Goal: Task Accomplishment & Management: Complete application form

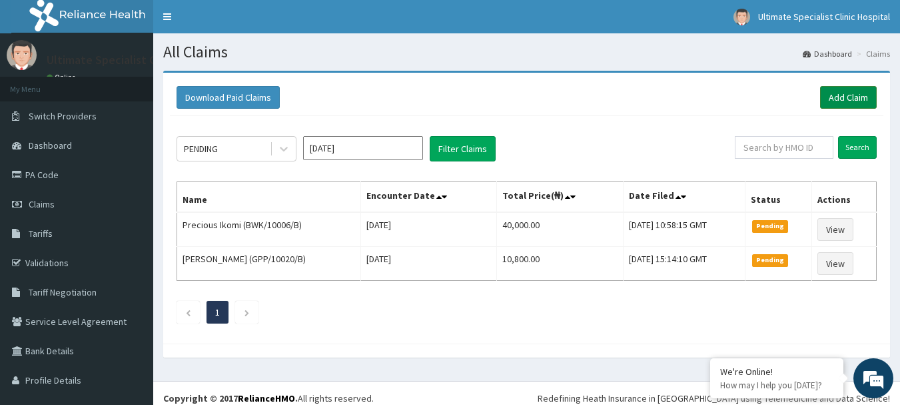
click at [836, 94] on link "Add Claim" at bounding box center [848, 97] width 57 height 23
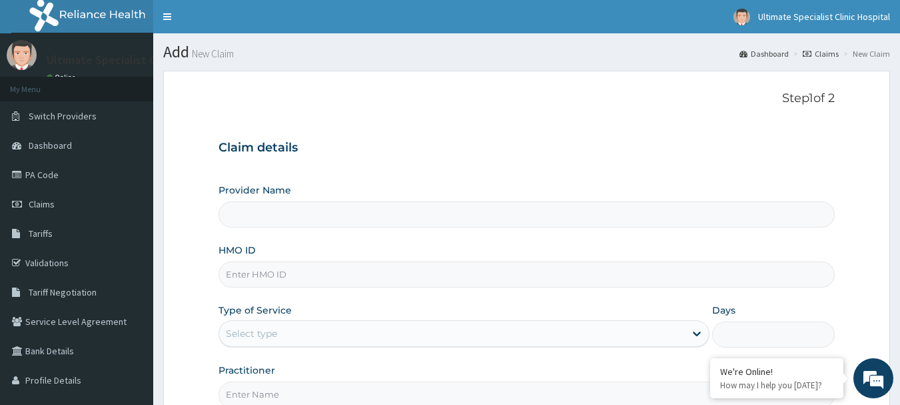
type input "Ultimate Specialist Clinic And Hospital"
click at [247, 270] on input "HMO ID" at bounding box center [527, 274] width 617 height 26
paste input "AGO/10246/A"
type input "AGO/10246/A"
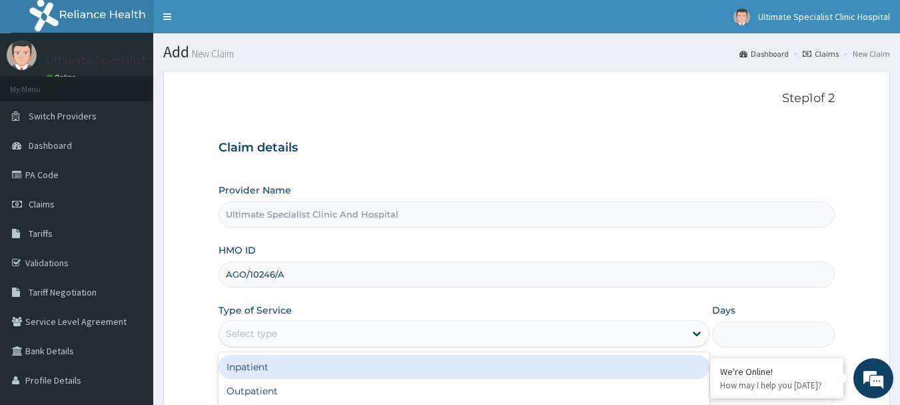
click at [317, 333] on div "Select type" at bounding box center [452, 333] width 466 height 21
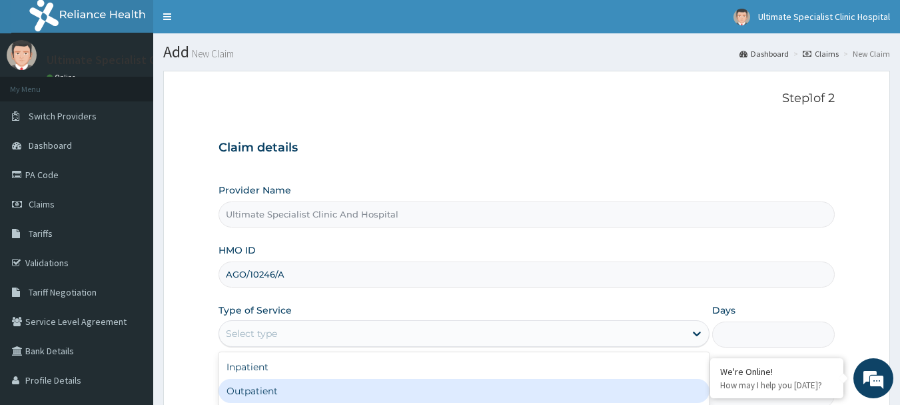
click at [257, 392] on div "Outpatient" at bounding box center [464, 391] width 491 height 24
type input "1"
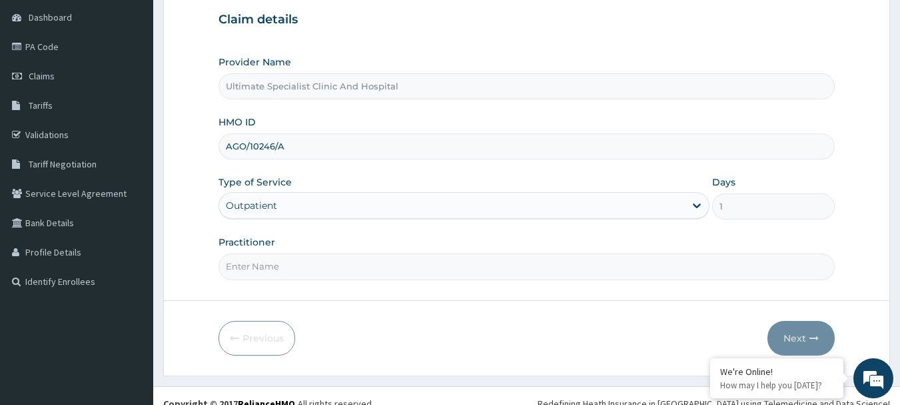
scroll to position [133, 0]
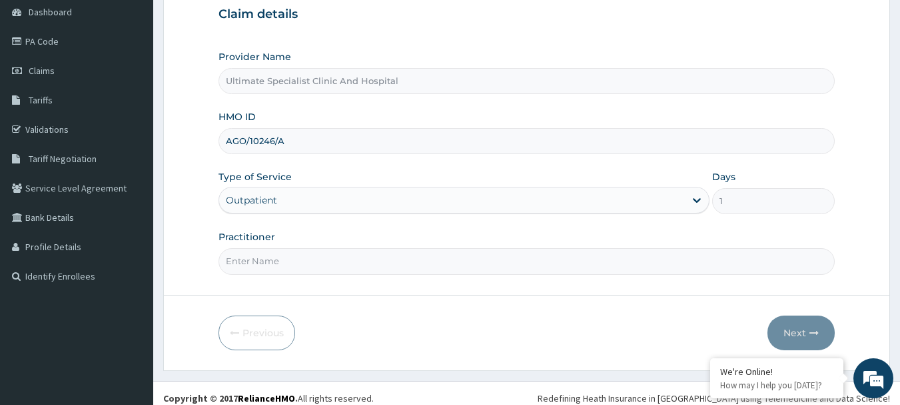
click at [253, 265] on input "Practitioner" at bounding box center [527, 261] width 617 height 26
type input "DR KOKO"
click at [813, 322] on button "Next" at bounding box center [801, 332] width 67 height 35
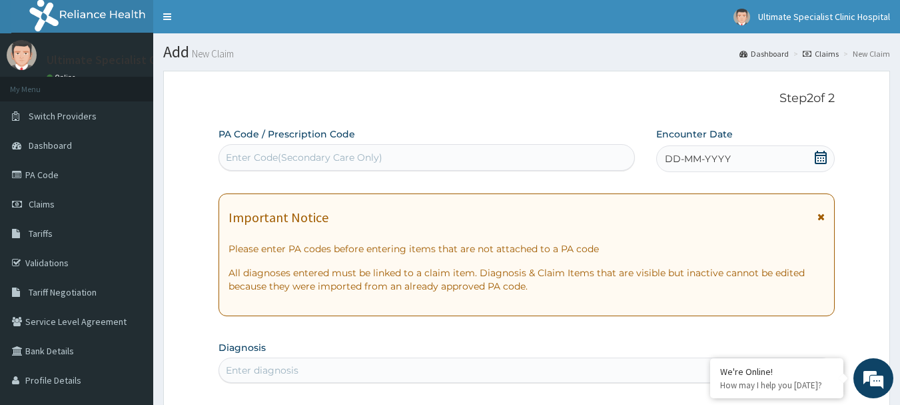
click at [824, 153] on icon at bounding box center [820, 157] width 13 height 13
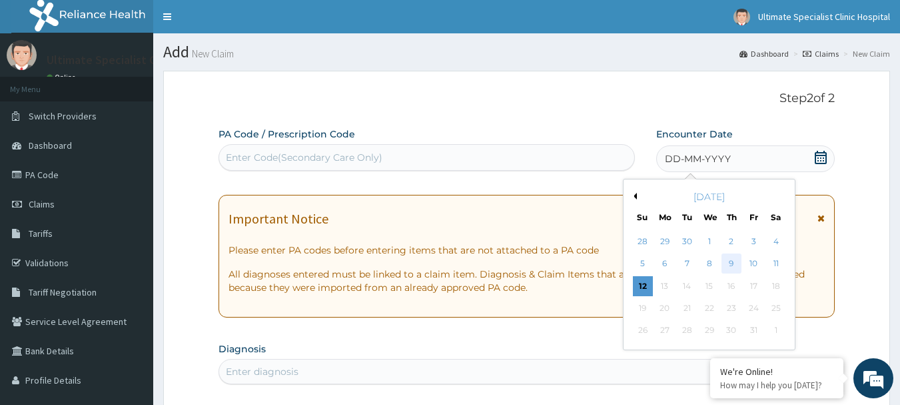
click at [730, 257] on div "9" at bounding box center [732, 264] width 20 height 20
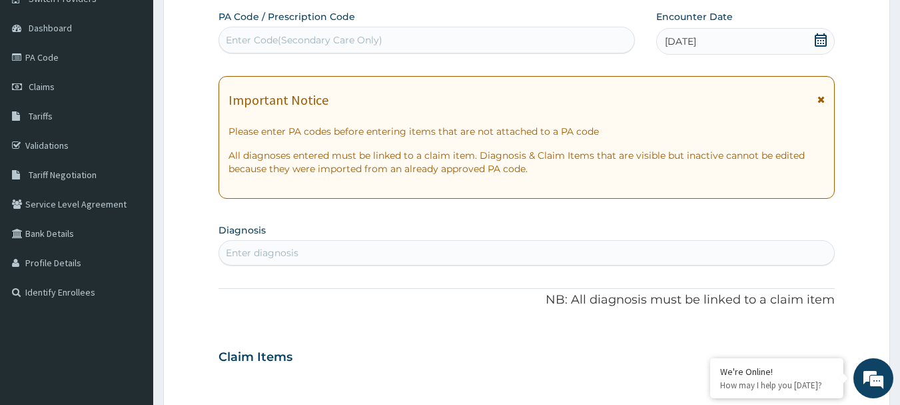
scroll to position [200, 0]
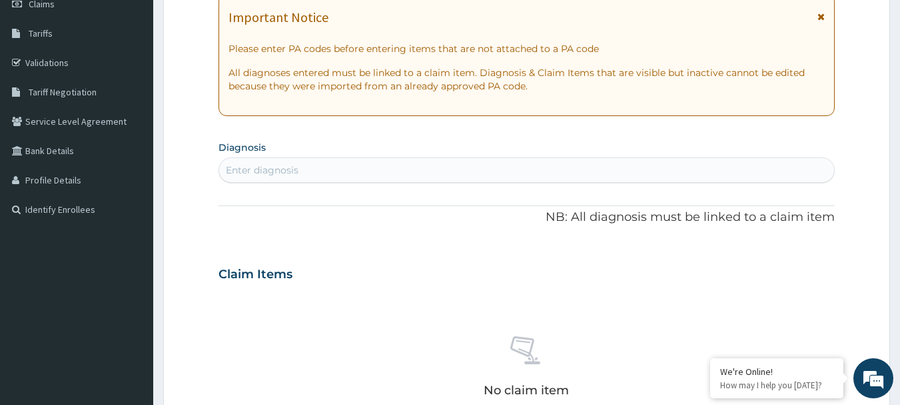
click at [326, 167] on div "Enter diagnosis" at bounding box center [527, 169] width 616 height 21
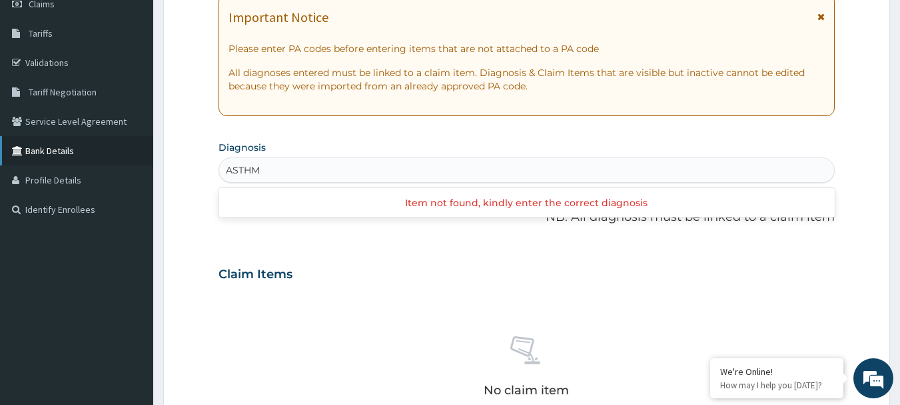
type input "ASTHMA"
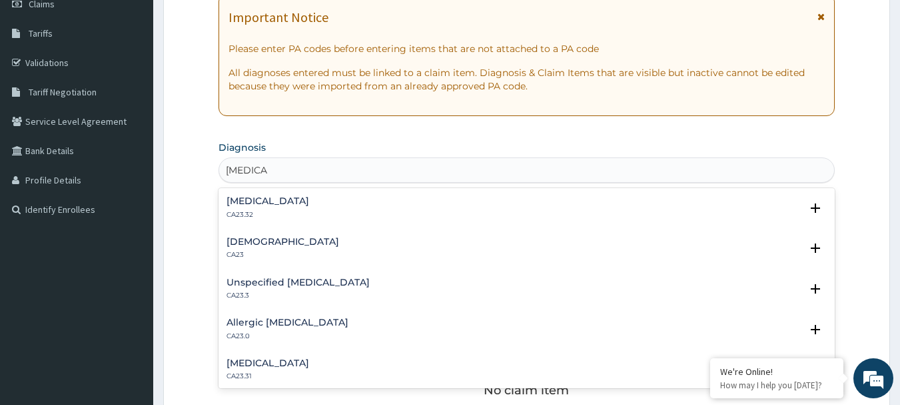
click at [244, 243] on h4 "Asthma" at bounding box center [283, 242] width 113 height 10
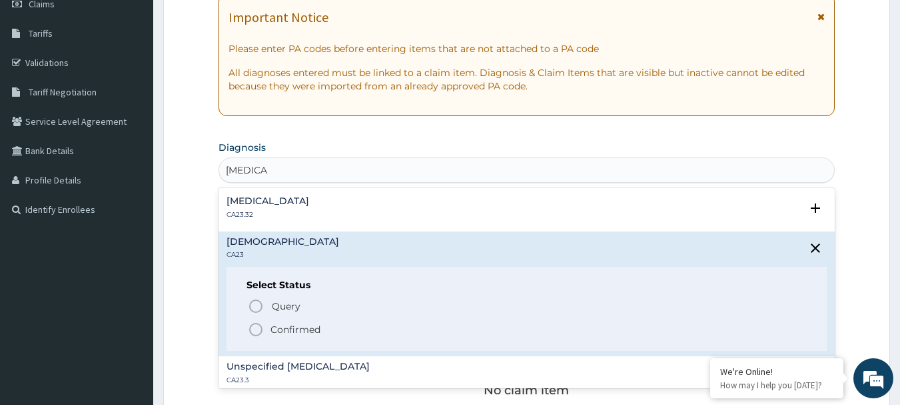
click at [255, 323] on icon "status option filled" at bounding box center [256, 329] width 16 height 16
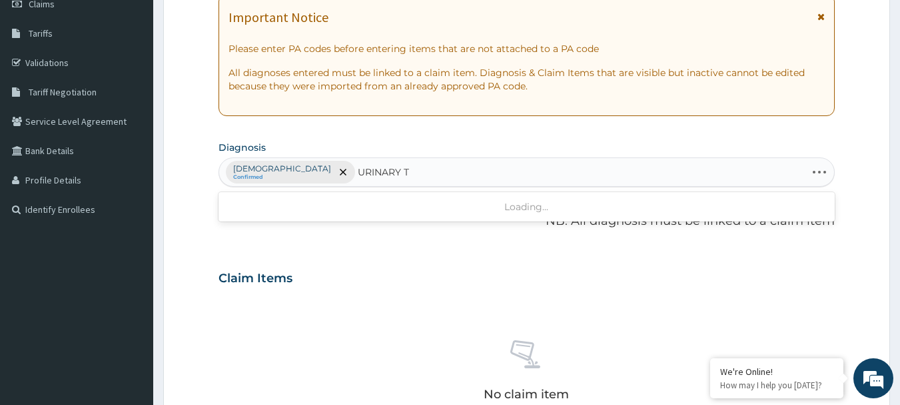
type input "URINARY"
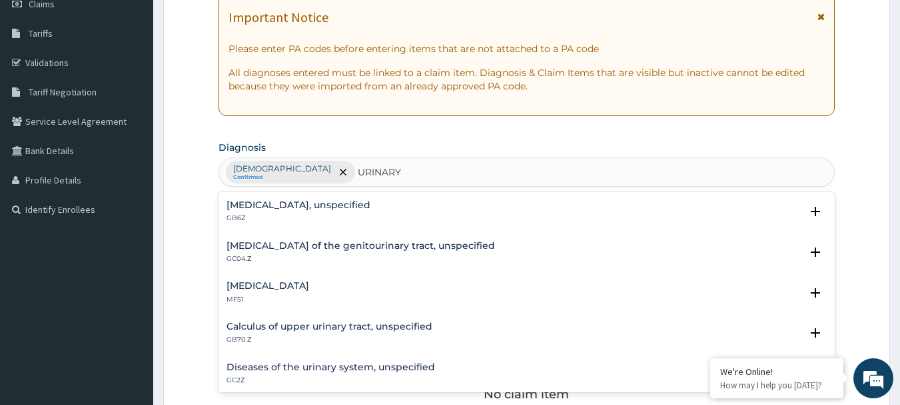
click at [322, 368] on h4 "Diseases of the urinary system, unspecified" at bounding box center [331, 367] width 209 height 10
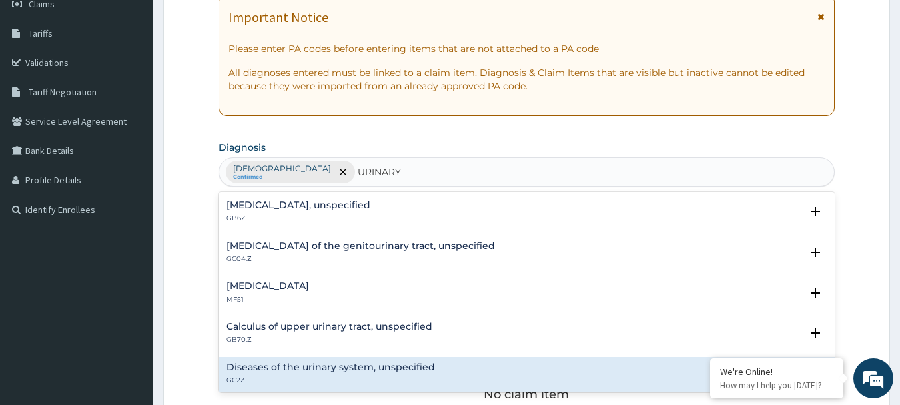
scroll to position [133, 0]
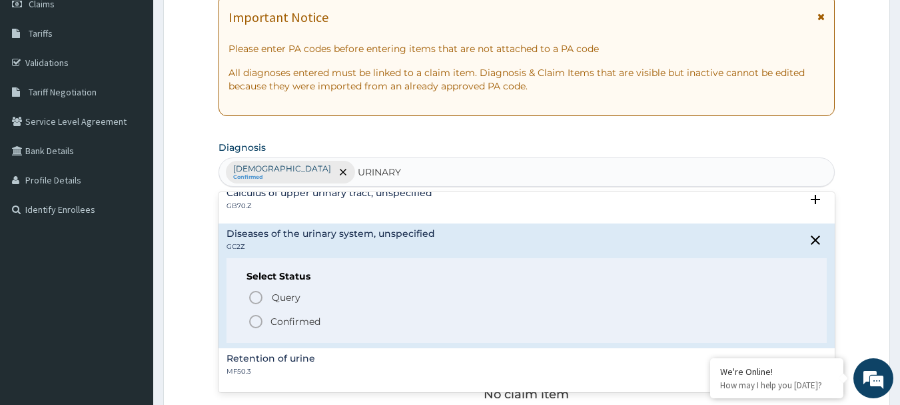
click at [258, 319] on icon "status option filled" at bounding box center [256, 321] width 16 height 16
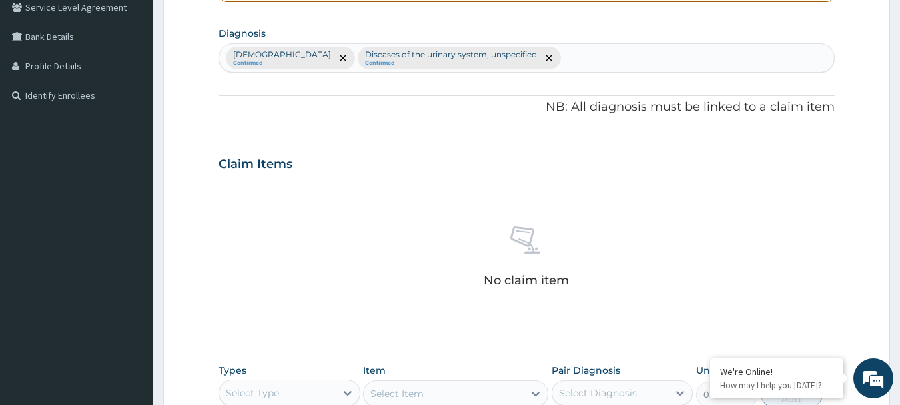
scroll to position [267, 0]
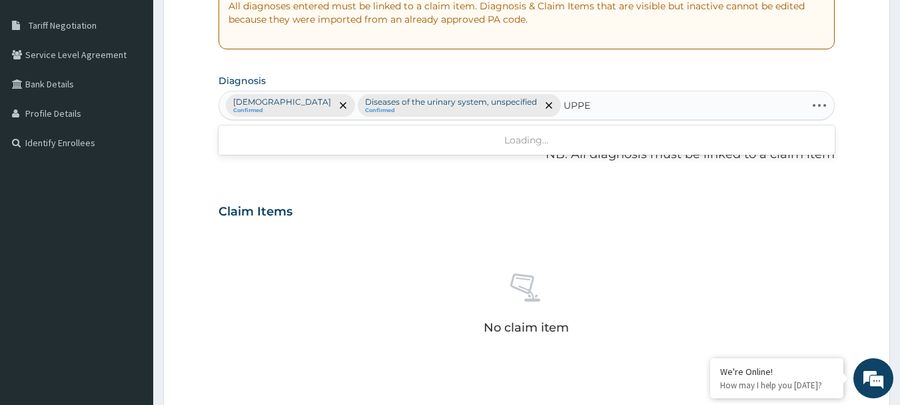
type input "UPPER"
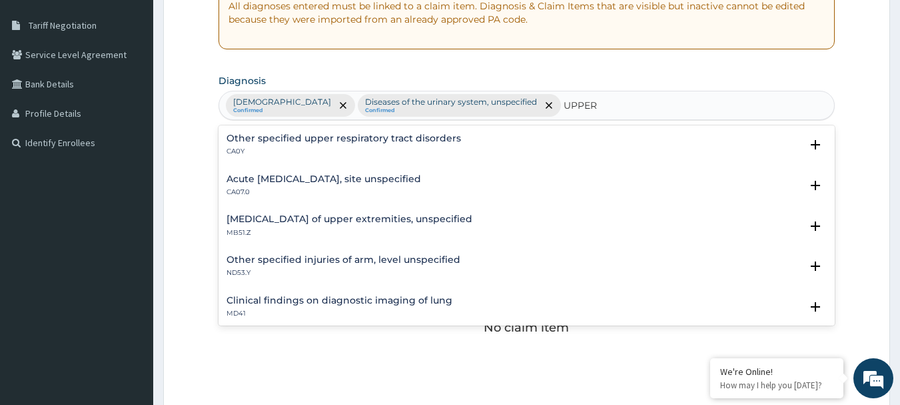
click at [279, 179] on h4 "Acute upper respiratory infection, site unspecified" at bounding box center [324, 179] width 195 height 10
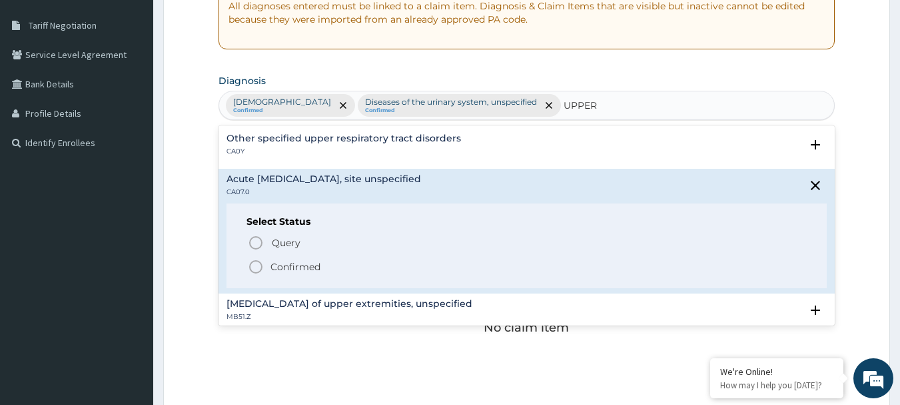
click at [256, 264] on icon "status option filled" at bounding box center [256, 267] width 16 height 16
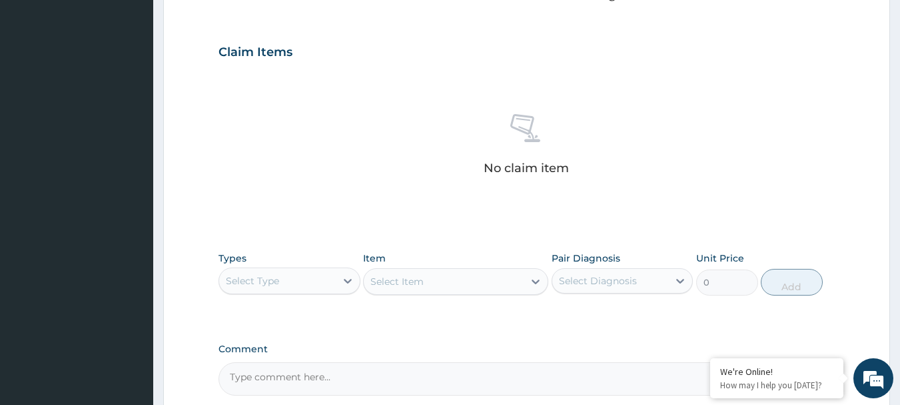
scroll to position [467, 0]
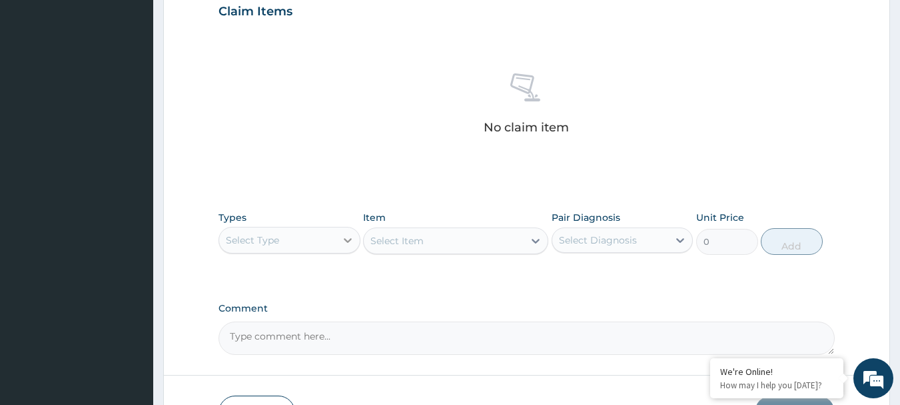
click at [344, 241] on icon at bounding box center [347, 239] width 13 height 13
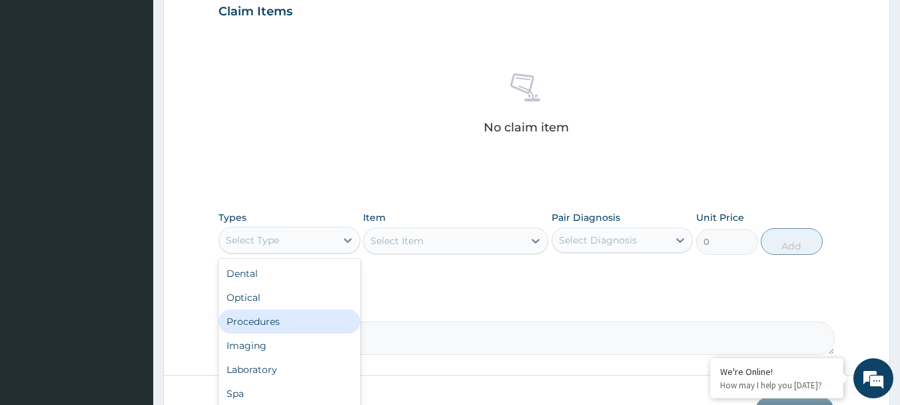
click at [257, 329] on div "Procedures" at bounding box center [290, 321] width 142 height 24
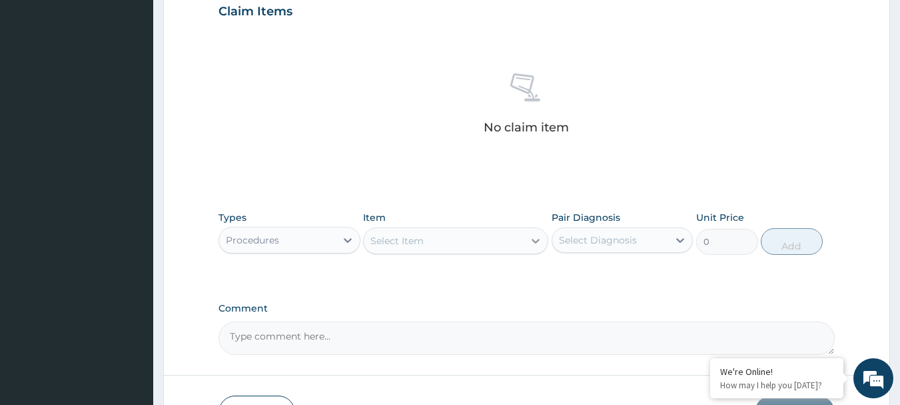
click at [535, 236] on icon at bounding box center [535, 240] width 13 height 13
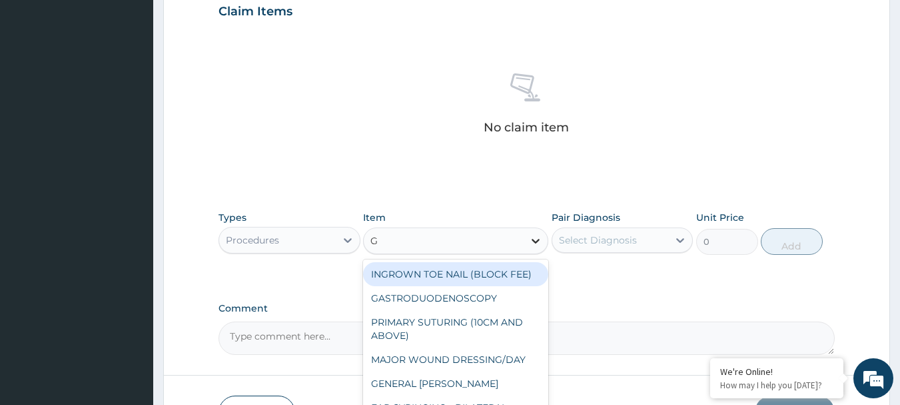
type input "GP"
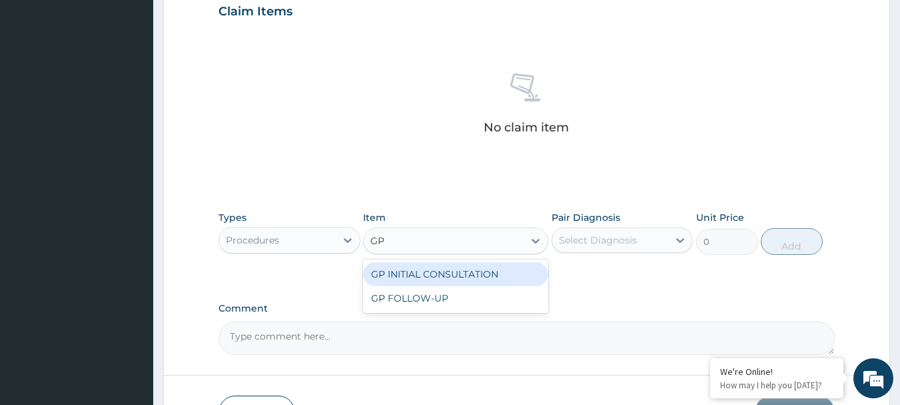
click at [469, 269] on div "GP INITIAL CONSULTATION" at bounding box center [455, 274] width 185 height 24
type input "4000"
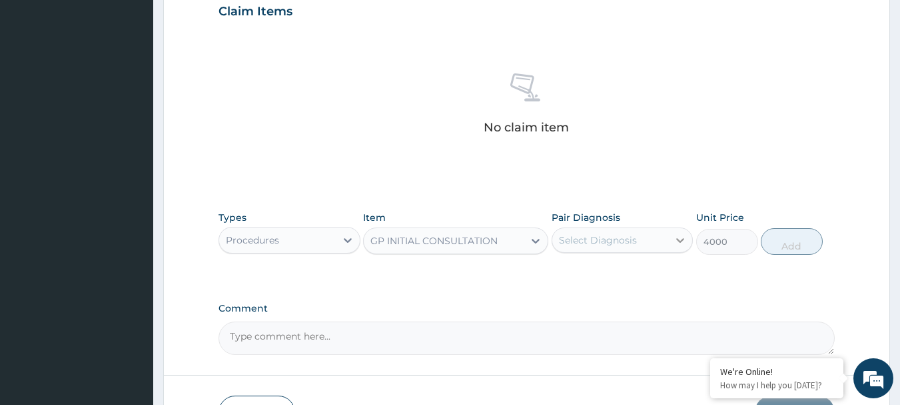
click at [684, 236] on icon at bounding box center [680, 239] width 13 height 13
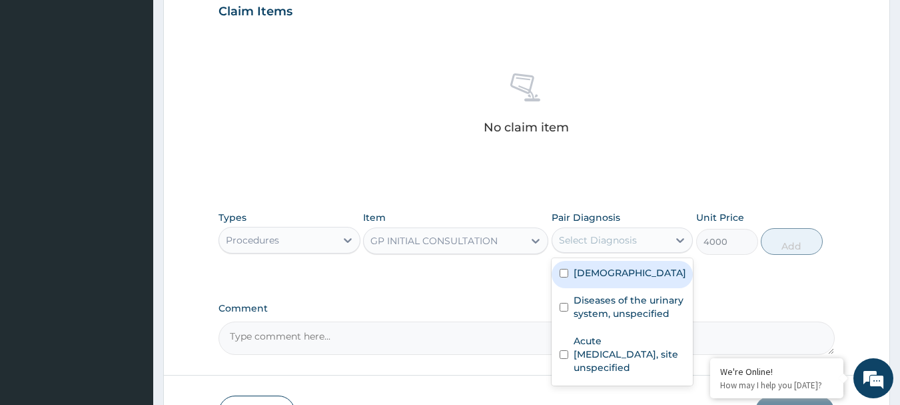
click at [591, 271] on label "Asthma" at bounding box center [630, 272] width 113 height 13
checkbox input "true"
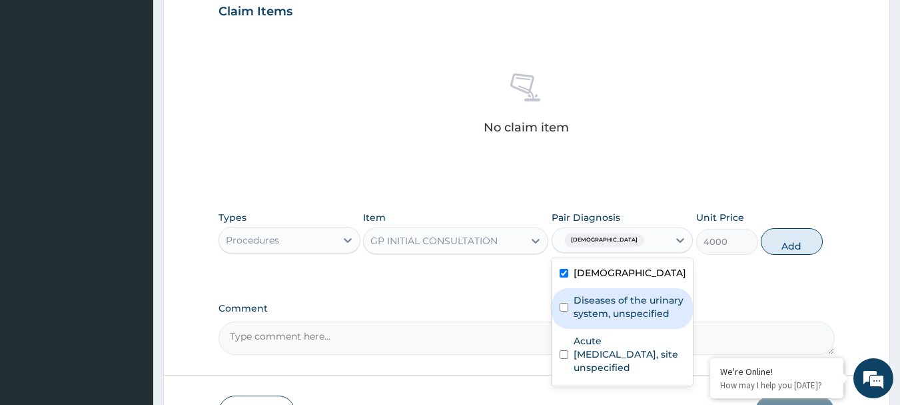
click at [562, 306] on input "checkbox" at bounding box center [564, 307] width 9 height 9
checkbox input "true"
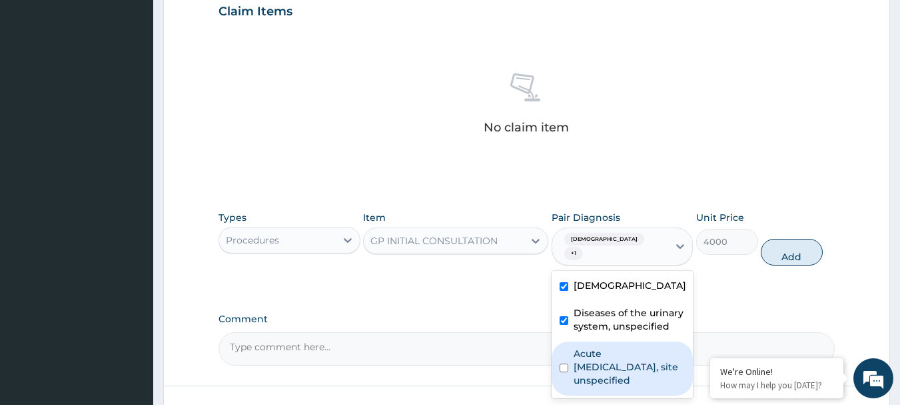
click at [563, 343] on div "Acute upper respiratory infection, site unspecified" at bounding box center [623, 368] width 142 height 54
checkbox input "true"
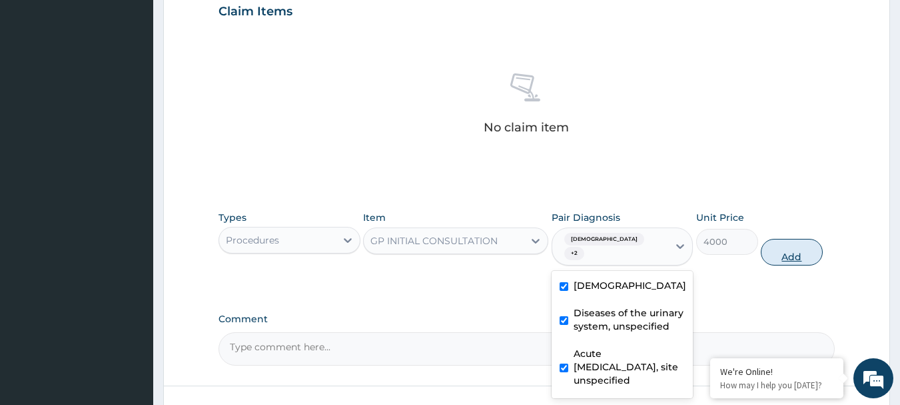
click at [785, 242] on button "Add" at bounding box center [792, 252] width 62 height 27
type input "0"
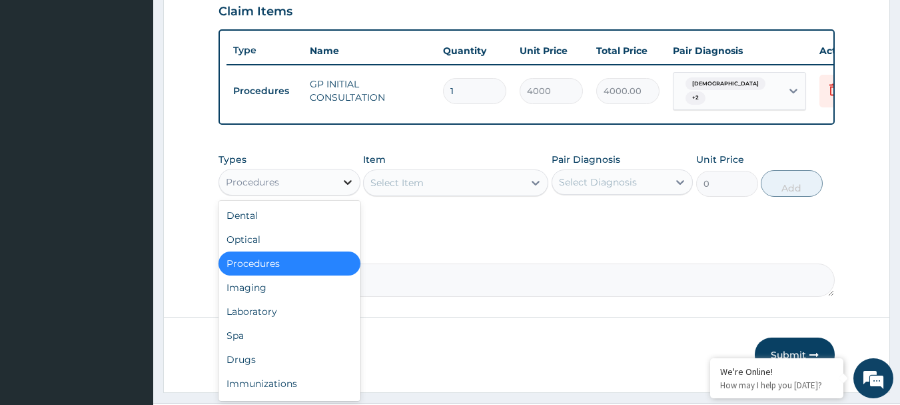
click at [346, 189] on icon at bounding box center [347, 181] width 13 height 13
click at [245, 360] on div "Drugs" at bounding box center [290, 359] width 142 height 24
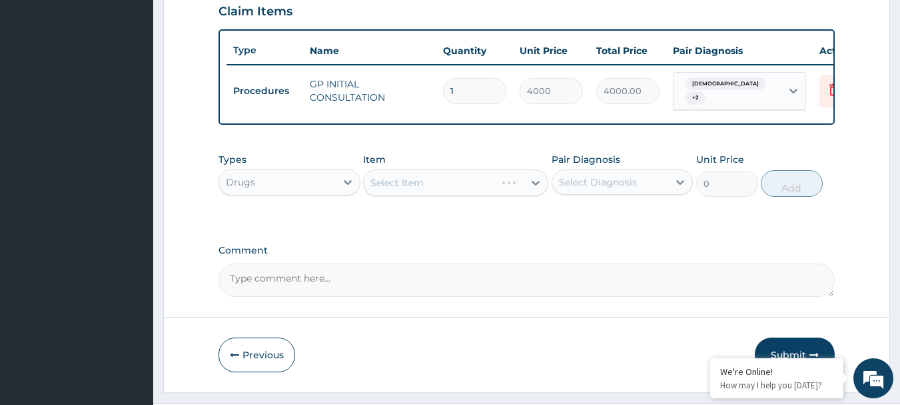
click at [534, 184] on div "Select Item" at bounding box center [455, 182] width 185 height 27
click at [541, 187] on icon at bounding box center [535, 182] width 13 height 13
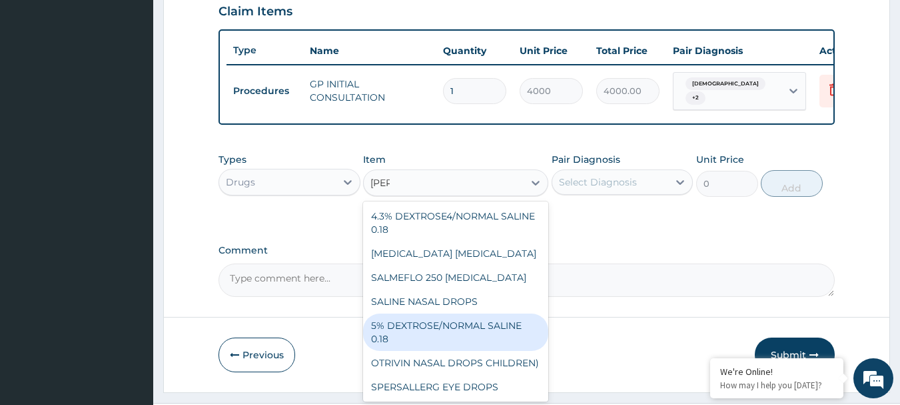
scroll to position [0, 0]
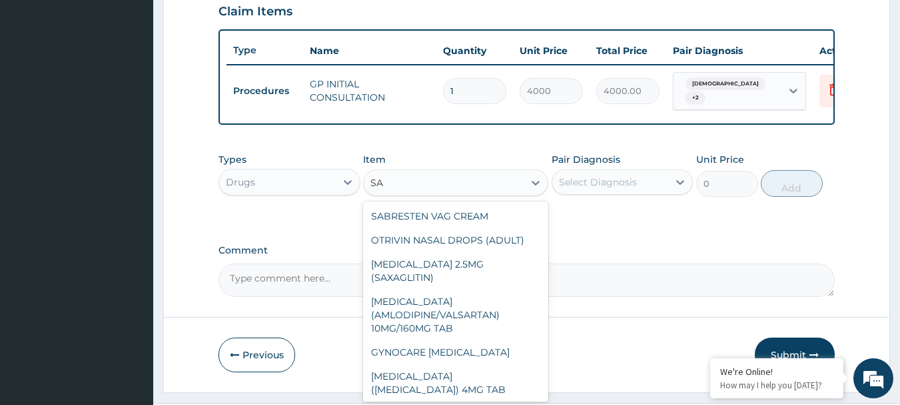
type input "S"
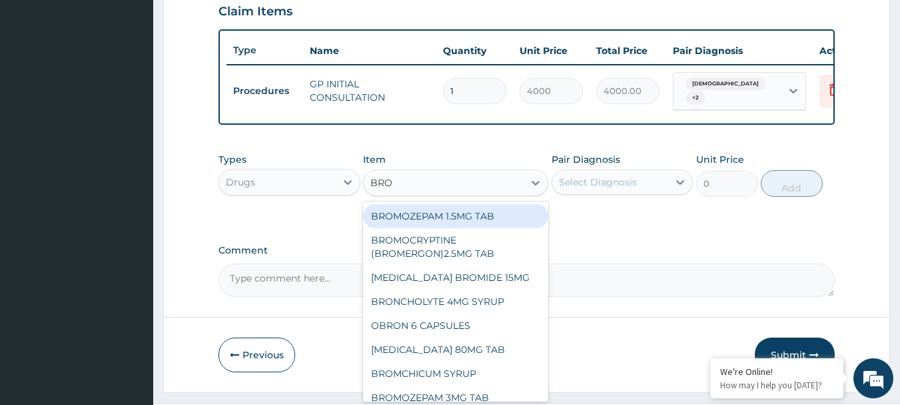
type input "BRON"
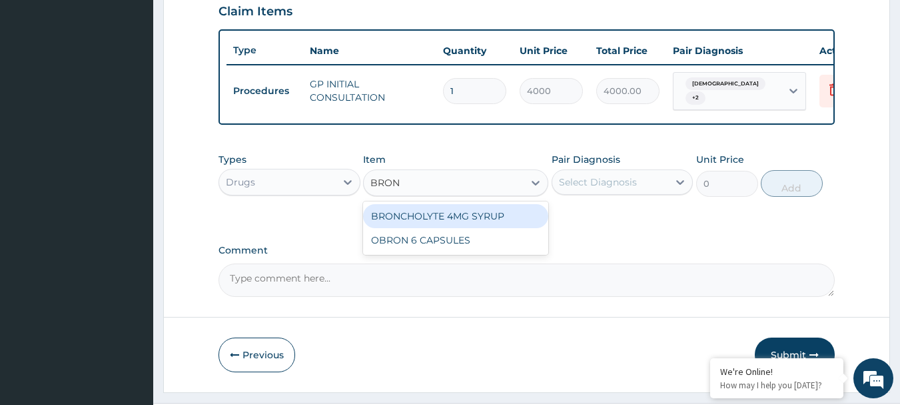
click at [455, 218] on div "BRONCHOLYTE 4MG SYRUP" at bounding box center [455, 216] width 185 height 24
type input "3000"
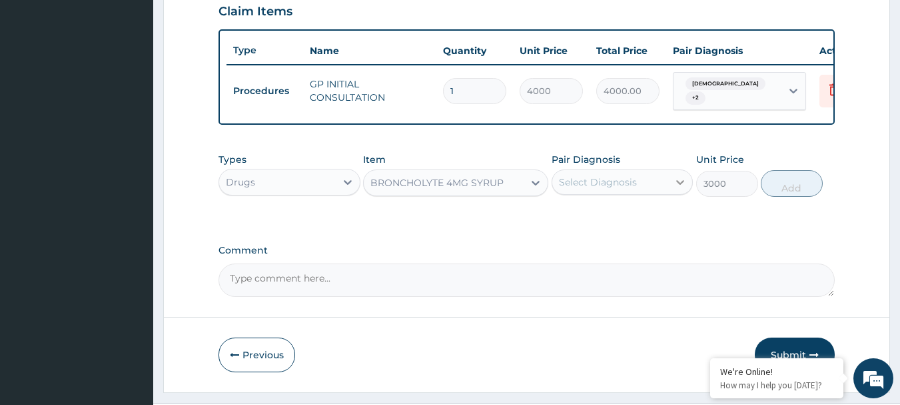
click at [683, 185] on icon at bounding box center [681, 182] width 8 height 5
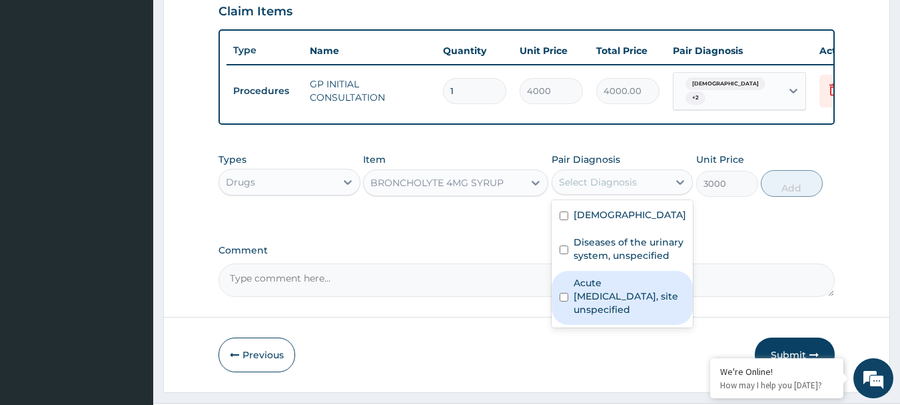
click at [568, 301] on input "checkbox" at bounding box center [564, 297] width 9 height 9
checkbox input "true"
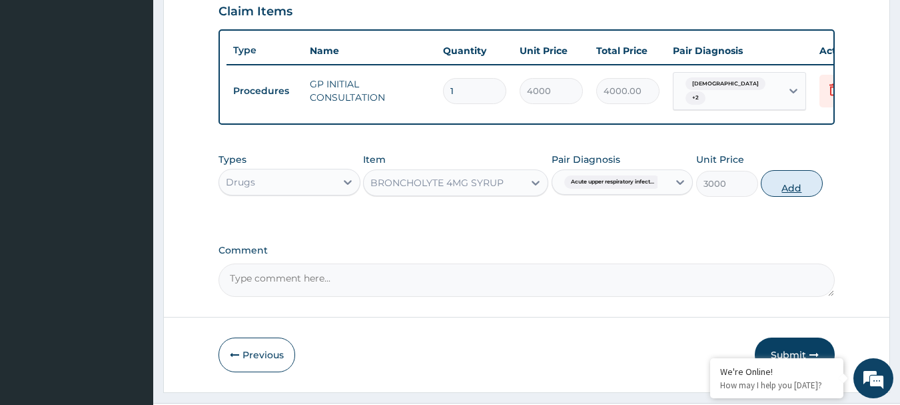
click at [798, 190] on button "Add" at bounding box center [792, 183] width 62 height 27
type input "0"
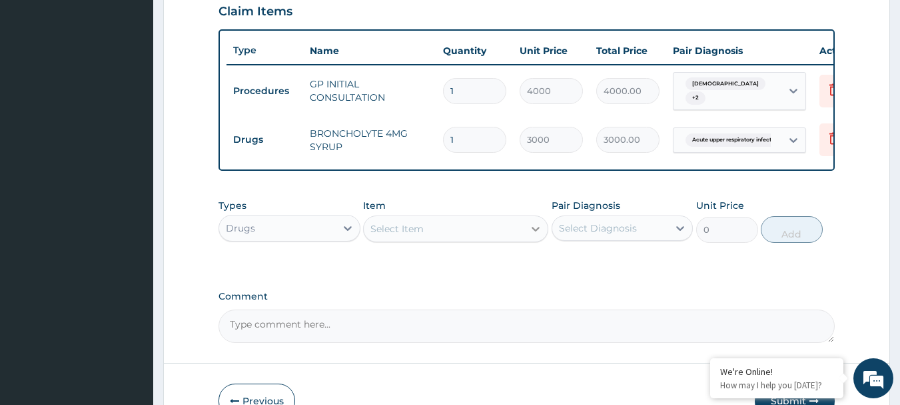
click at [534, 231] on icon at bounding box center [536, 229] width 8 height 5
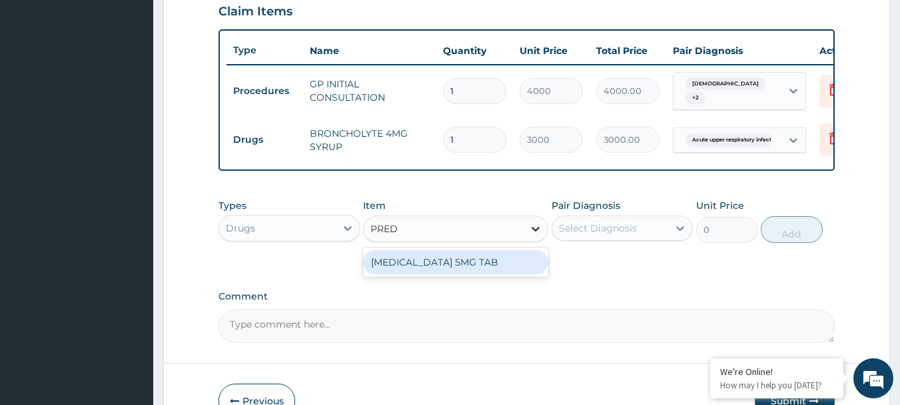
type input "PREDN"
click at [476, 266] on div "PREDNISOLONE 5MG TAB" at bounding box center [455, 262] width 185 height 24
type input "80"
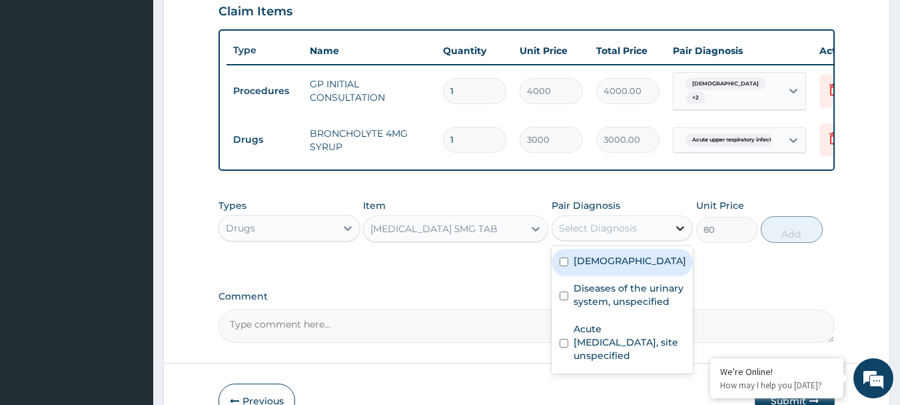
click at [675, 231] on icon at bounding box center [680, 227] width 13 height 13
click at [565, 266] on input "checkbox" at bounding box center [564, 261] width 9 height 9
checkbox input "true"
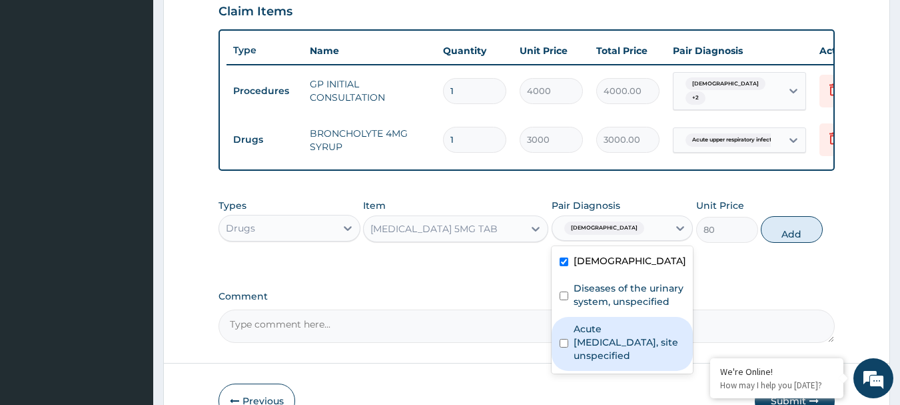
click at [575, 348] on label "Acute upper respiratory infection, site unspecified" at bounding box center [630, 342] width 112 height 40
checkbox input "true"
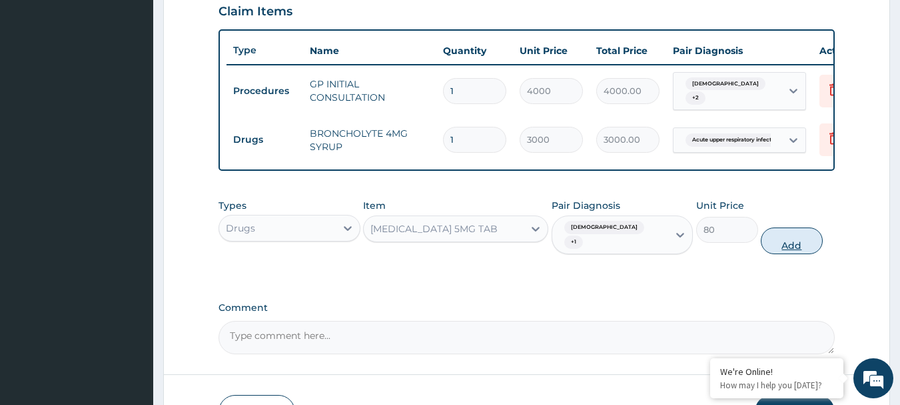
click at [799, 235] on button "Add" at bounding box center [792, 240] width 62 height 27
type input "0"
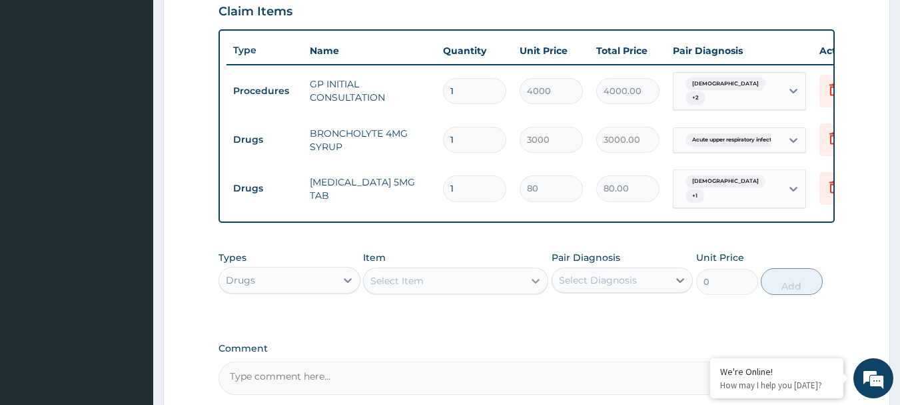
click at [530, 279] on icon at bounding box center [535, 280] width 13 height 13
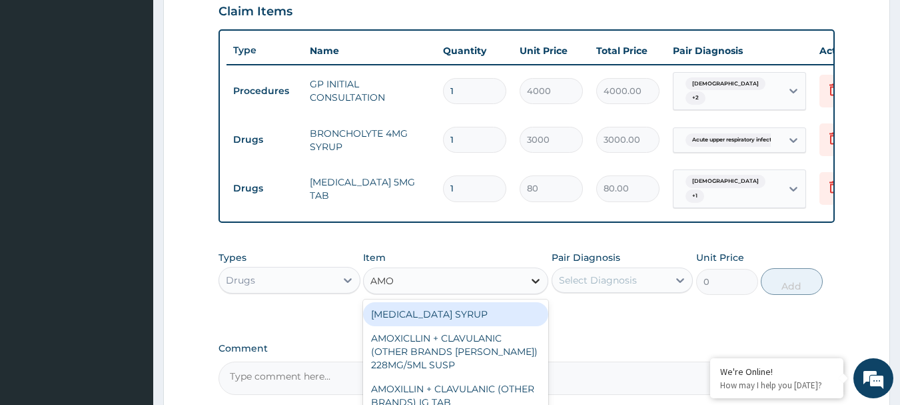
type input "AMOX"
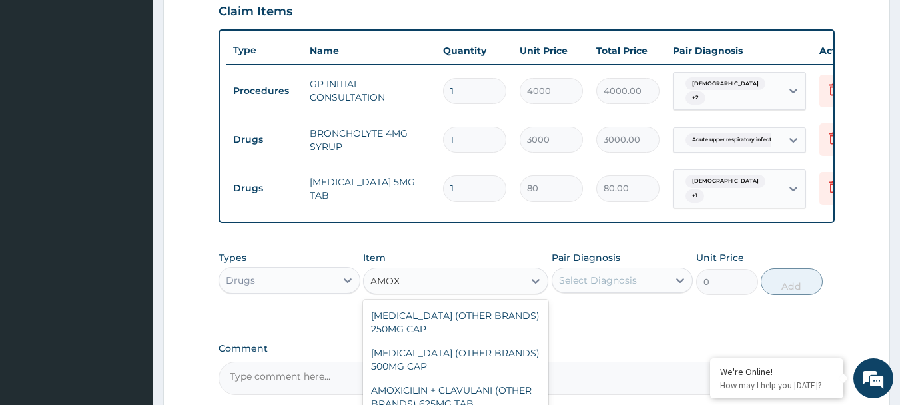
scroll to position [200, 0]
click at [425, 377] on div "AMOXICILIN + CLAVULANI (OTHER BRANDS) 625MG TAB" at bounding box center [455, 395] width 185 height 37
type input "500"
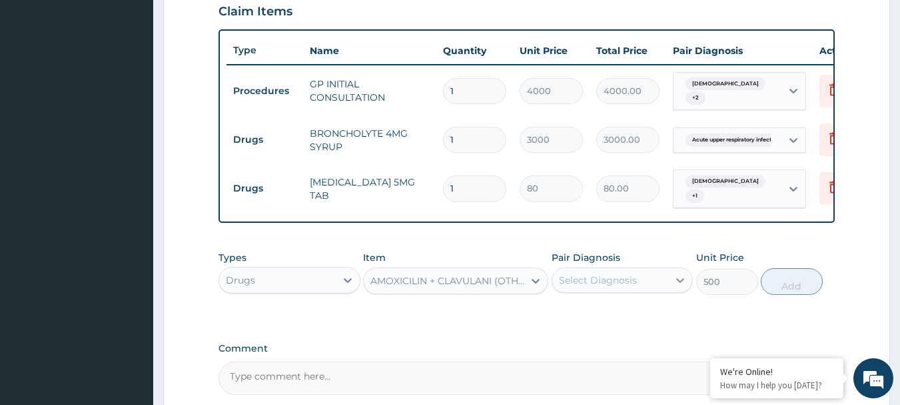
click at [678, 279] on icon at bounding box center [680, 279] width 13 height 13
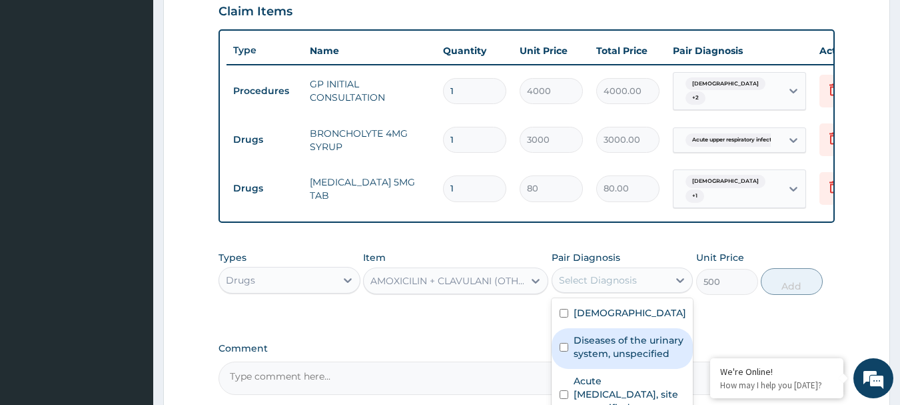
click at [575, 343] on label "Diseases of the urinary system, unspecified" at bounding box center [630, 346] width 112 height 27
checkbox input "true"
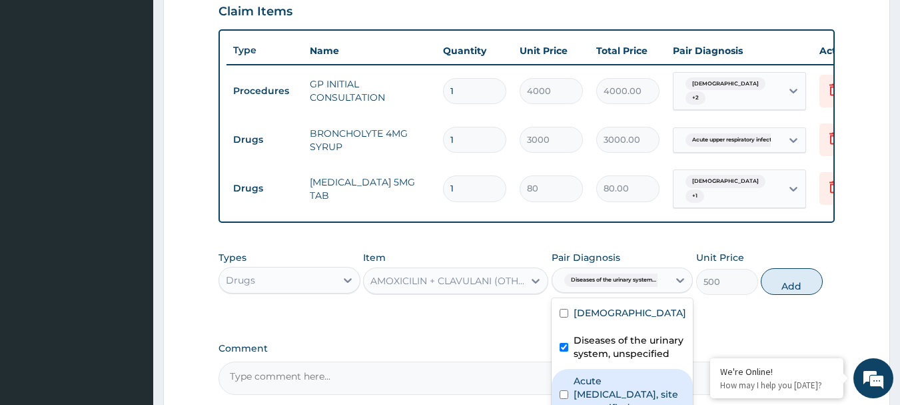
click at [571, 389] on div "Acute upper respiratory infection, site unspecified" at bounding box center [623, 396] width 142 height 54
checkbox input "true"
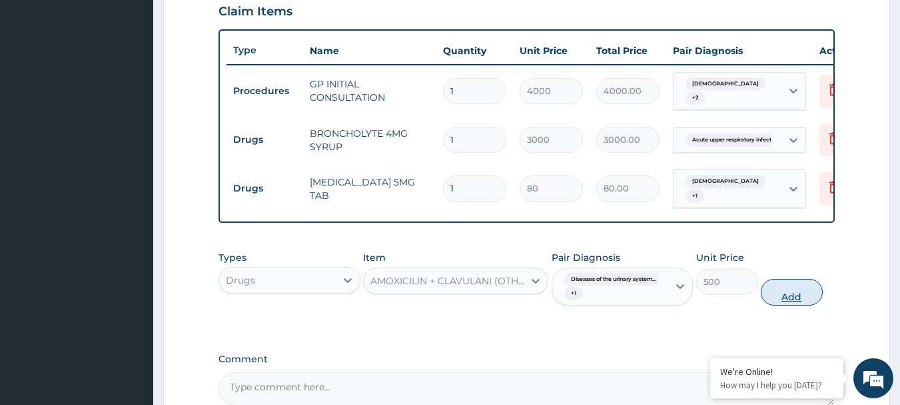
click at [788, 289] on button "Add" at bounding box center [792, 292] width 62 height 27
type input "0"
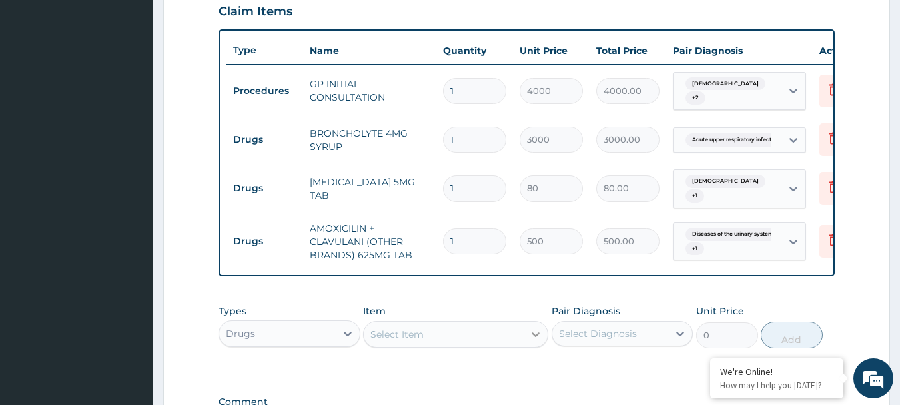
click at [531, 331] on icon at bounding box center [535, 333] width 13 height 13
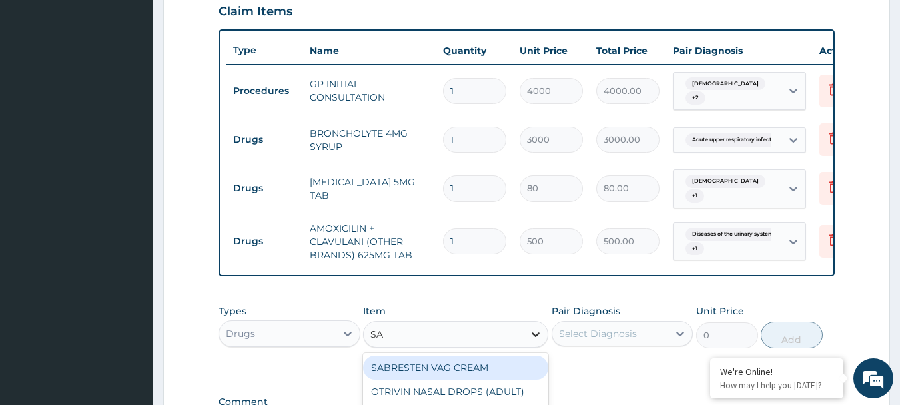
type input "SAB"
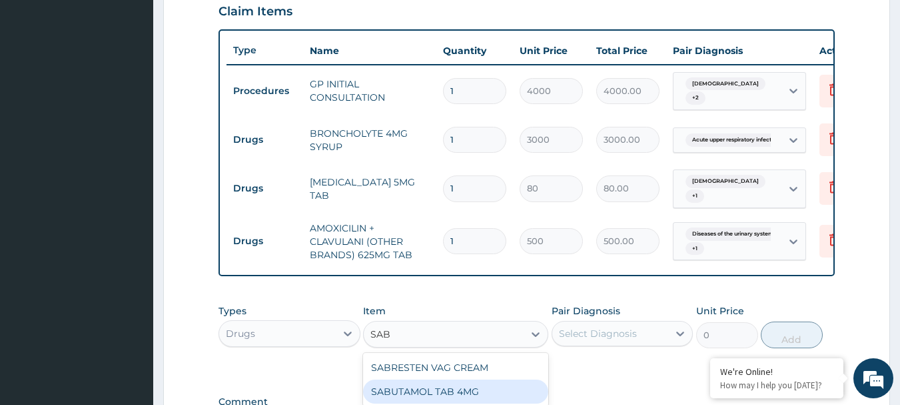
click at [465, 394] on div "SABUTAMOL TAB 4MG" at bounding box center [455, 391] width 185 height 24
type input "90"
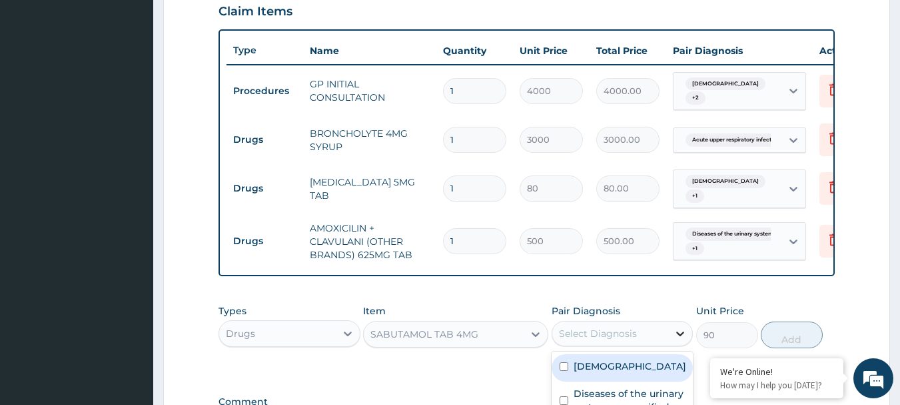
click at [680, 334] on icon at bounding box center [681, 333] width 8 height 5
click at [563, 369] on input "checkbox" at bounding box center [564, 366] width 9 height 9
checkbox input "true"
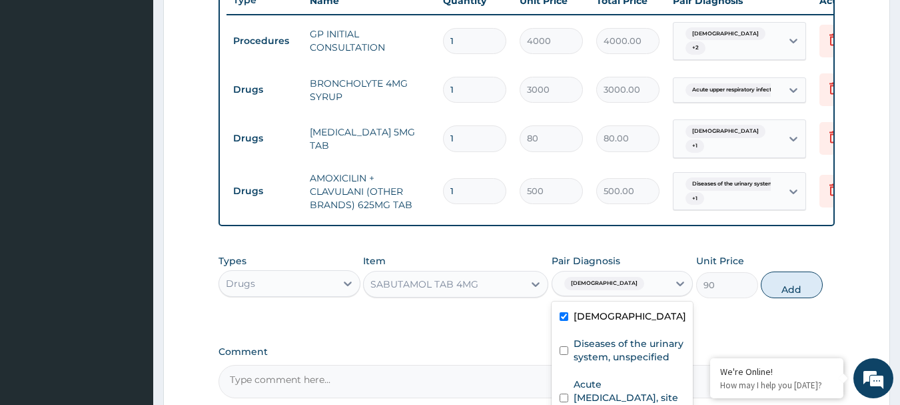
scroll to position [648, 0]
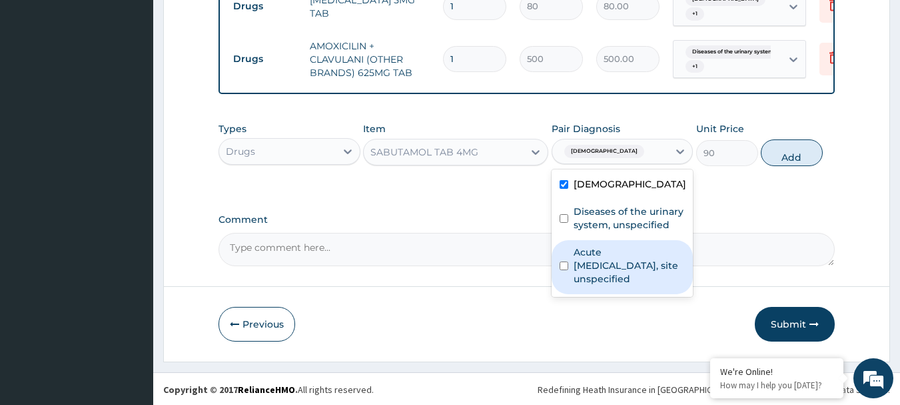
click at [560, 269] on input "checkbox" at bounding box center [564, 265] width 9 height 9
checkbox input "true"
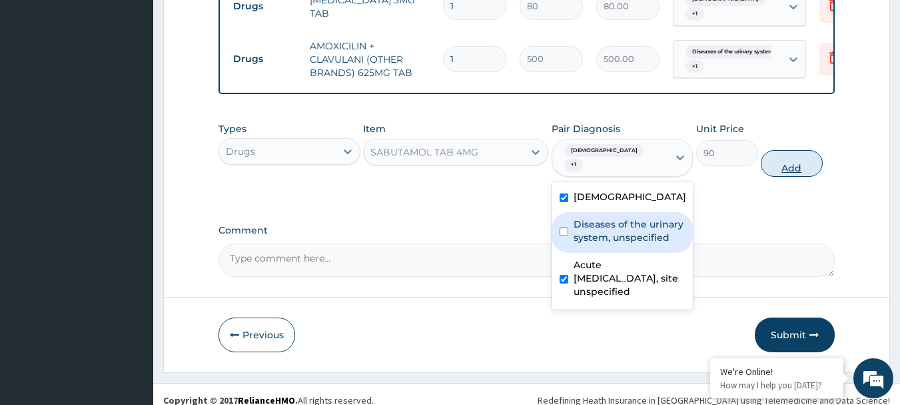
click at [790, 150] on button "Add" at bounding box center [792, 163] width 62 height 27
type input "0"
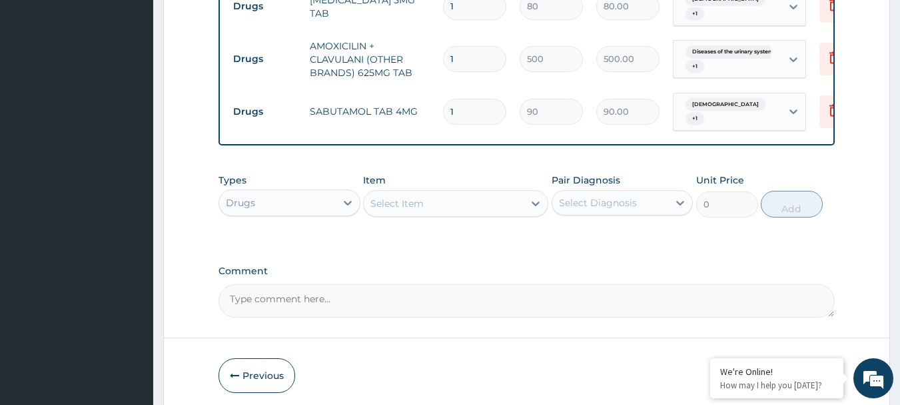
click at [477, 99] on input "1" at bounding box center [474, 112] width 63 height 26
type input "15"
type input "1350.00"
type input "15"
click at [475, 55] on input "1" at bounding box center [474, 59] width 63 height 26
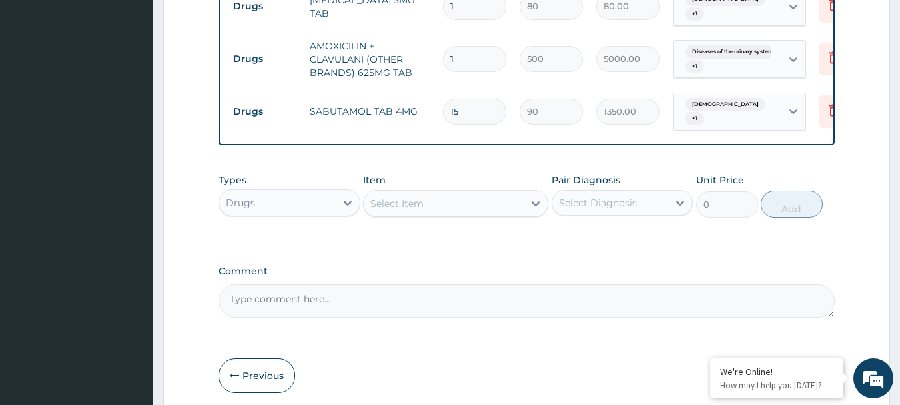
type input "10"
type input "5000.00"
type input "11"
type input "5500.00"
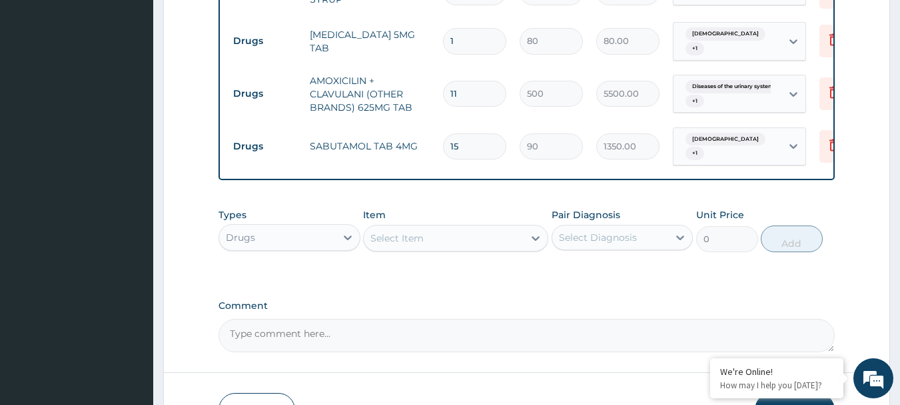
scroll to position [582, 0]
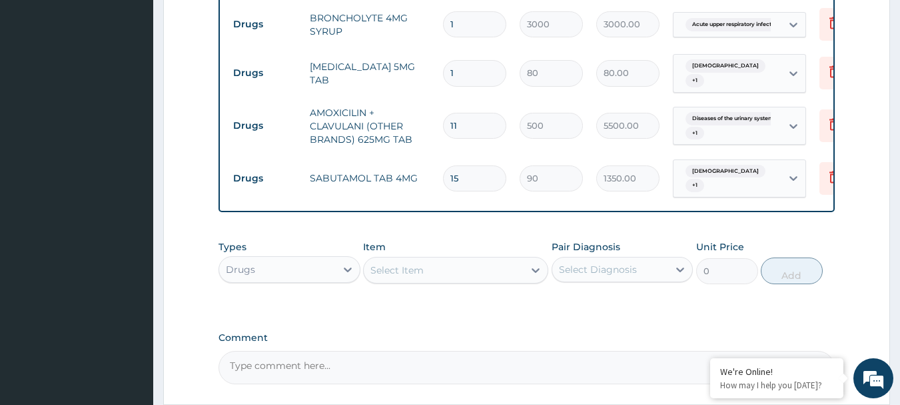
type input "11"
click at [460, 61] on input "1" at bounding box center [474, 73] width 63 height 26
type input "15"
type input "1200.00"
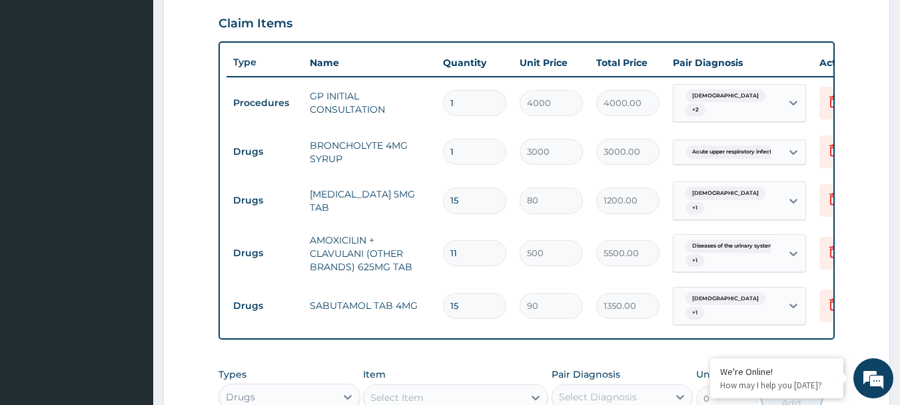
scroll to position [449, 0]
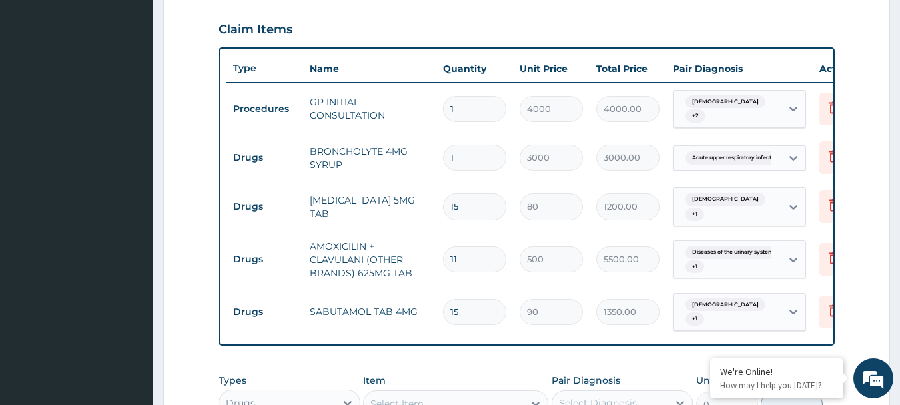
type input "15"
click at [475, 246] on input "11" at bounding box center [474, 259] width 63 height 26
type input "1"
type input "500.00"
type input "10"
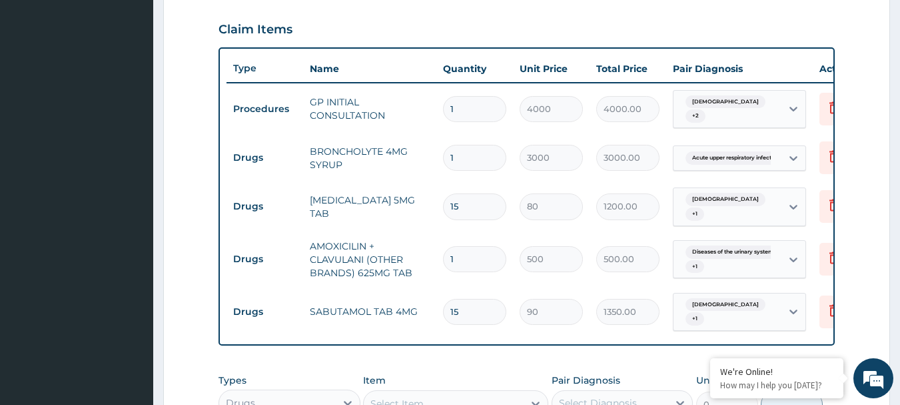
type input "5000.00"
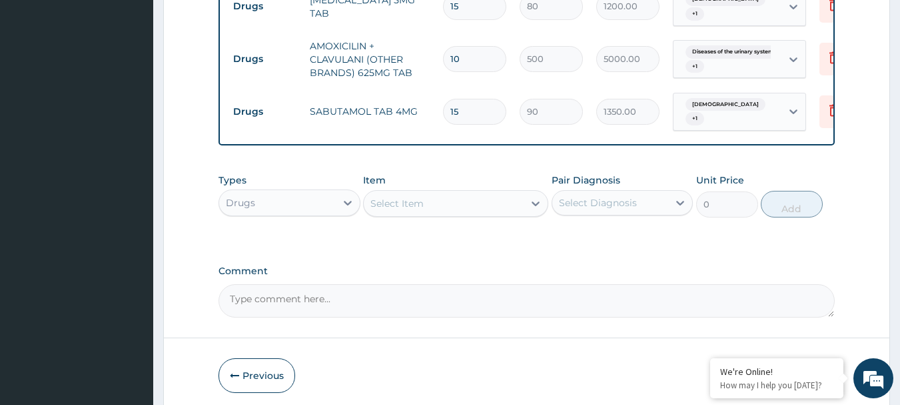
scroll to position [694, 0]
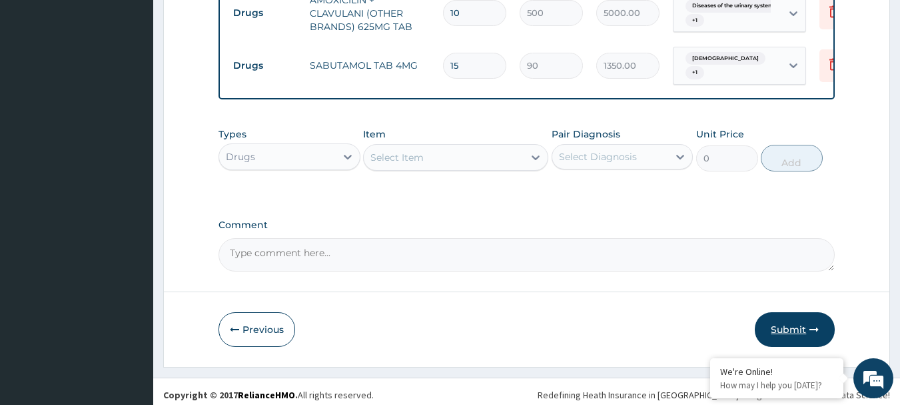
type input "10"
click at [798, 328] on button "Submit" at bounding box center [795, 329] width 80 height 35
